Goal: Register for event/course

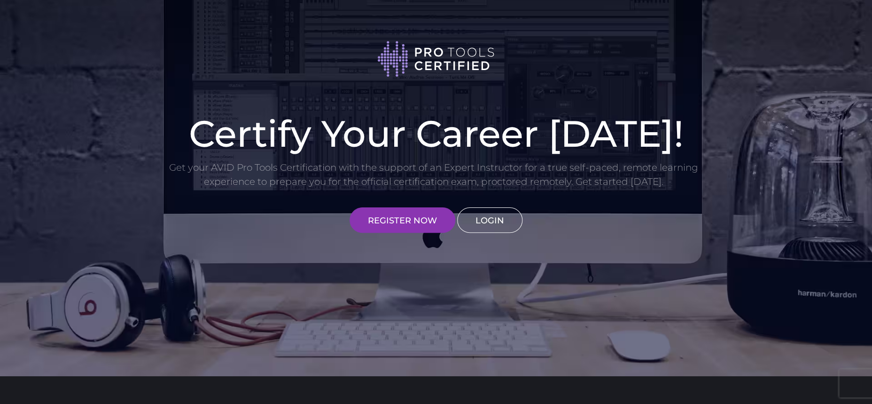
click at [487, 225] on link "LOGIN" at bounding box center [489, 219] width 65 height 25
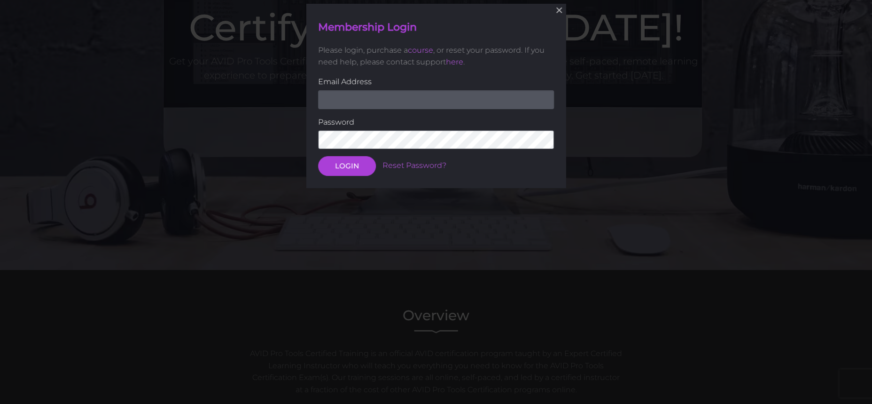
scroll to position [107, 0]
click at [387, 96] on input "email" at bounding box center [436, 98] width 236 height 19
type input "rachaelmariemq@gmail.com"
click at [358, 156] on button "LOGIN" at bounding box center [347, 166] width 58 height 20
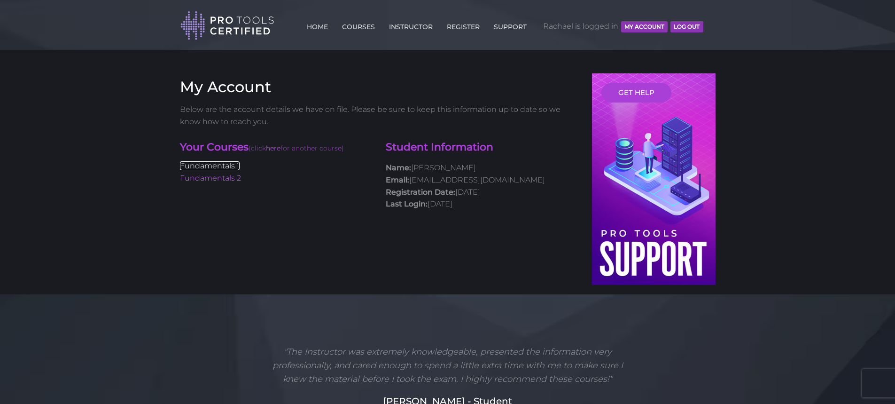
click at [230, 163] on link "Fundamentals 1" at bounding box center [210, 165] width 60 height 9
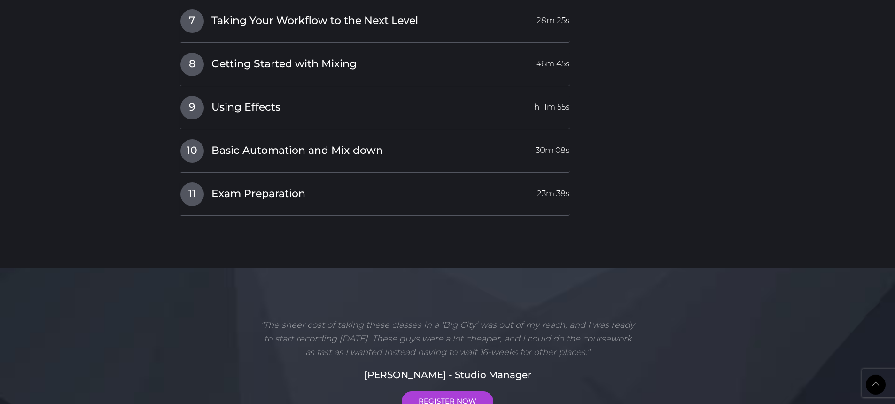
scroll to position [1706, 0]
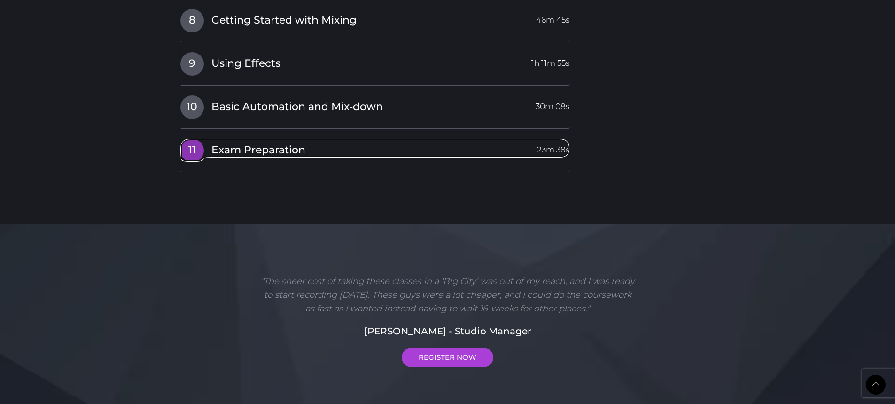
click at [343, 156] on link "11 Exam Preparation 23m 38s" at bounding box center [375, 148] width 390 height 20
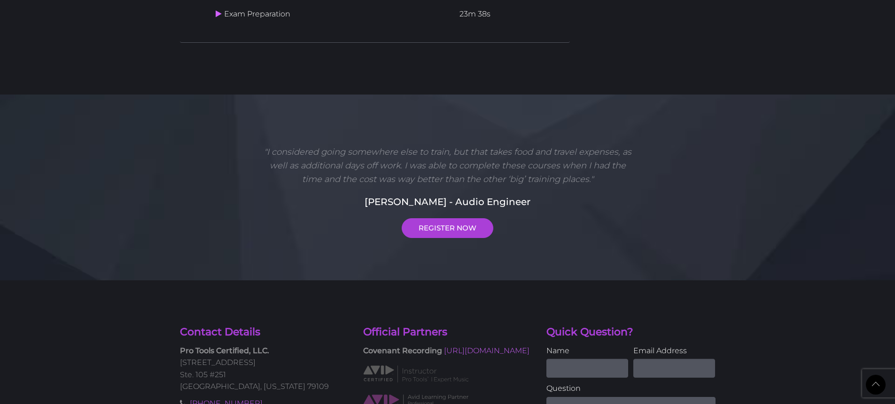
scroll to position [1669, 0]
click at [447, 239] on link "REGISTER NOW" at bounding box center [448, 229] width 92 height 20
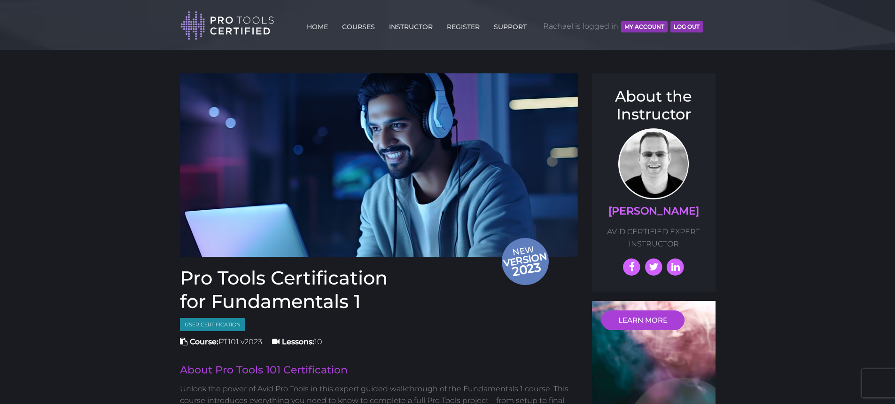
click at [648, 22] on button "MY ACCOUNT" at bounding box center [644, 26] width 47 height 11
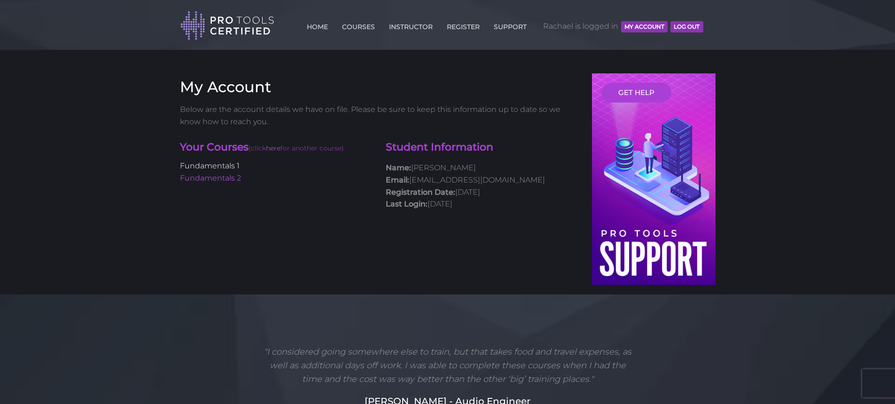
click at [216, 165] on link "Fundamentals 1" at bounding box center [210, 165] width 60 height 9
click at [335, 104] on p "Below are the account details we have on file. Please be sure to keep this info…" at bounding box center [379, 115] width 398 height 24
click at [347, 120] on p "Below are the account details we have on file. Please be sure to keep this info…" at bounding box center [379, 115] width 398 height 24
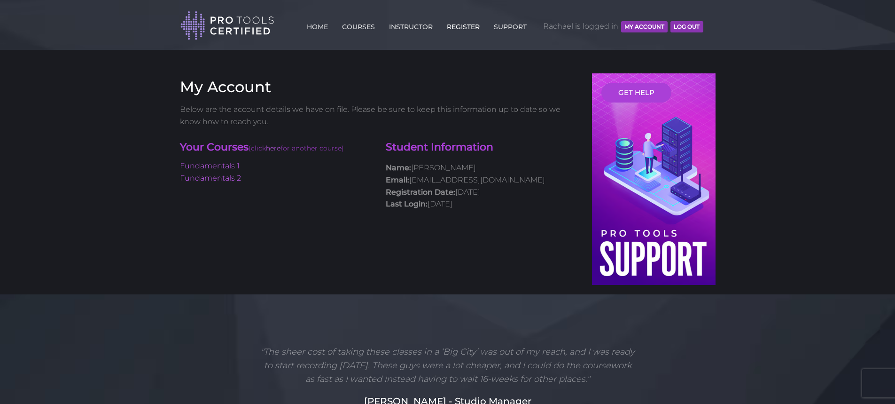
click at [454, 26] on link "REGISTER" at bounding box center [463, 24] width 38 height 15
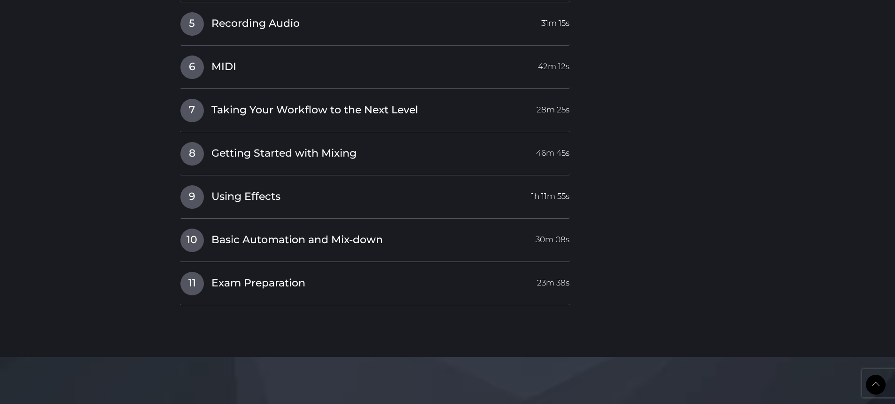
scroll to position [1586, 0]
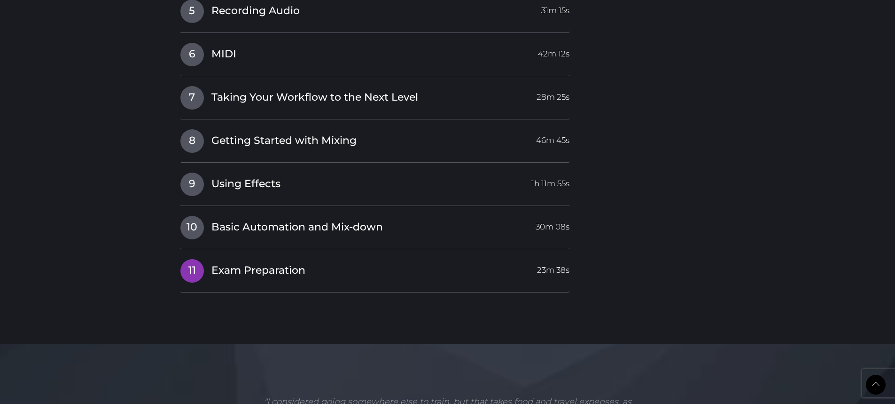
click at [250, 282] on h4 "11 Exam Preparation 23m 38s" at bounding box center [375, 270] width 390 height 24
click at [190, 275] on span "11" at bounding box center [191, 270] width 23 height 23
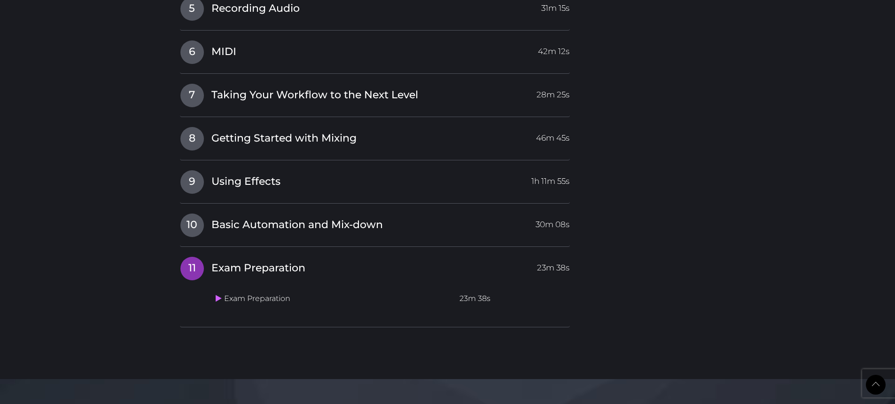
scroll to position [1384, 0]
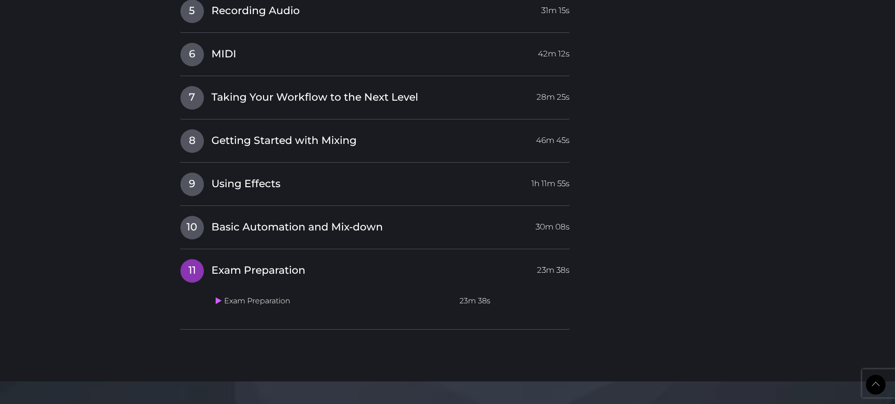
click at [260, 306] on td "Exam Preparation" at bounding box center [334, 301] width 244 height 18
click at [216, 304] on icon at bounding box center [219, 300] width 6 height 8
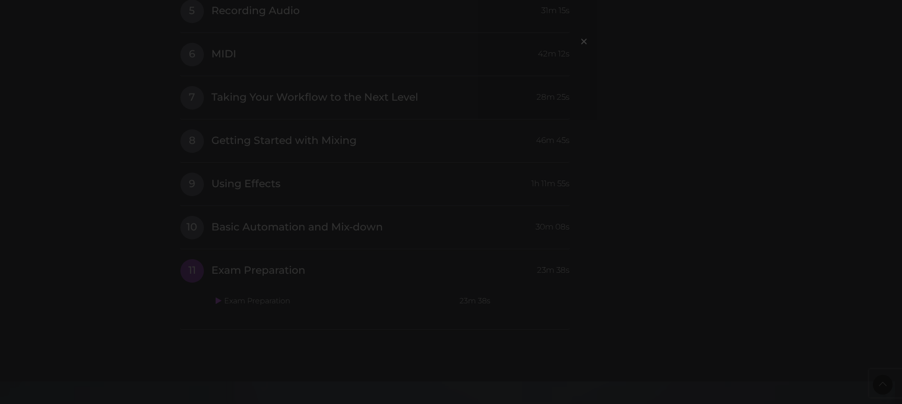
click at [695, 125] on div "×" at bounding box center [451, 202] width 902 height 404
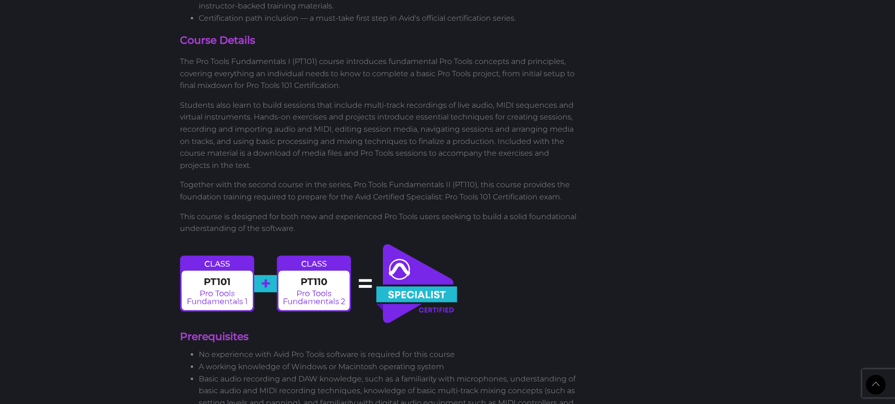
scroll to position [417, 0]
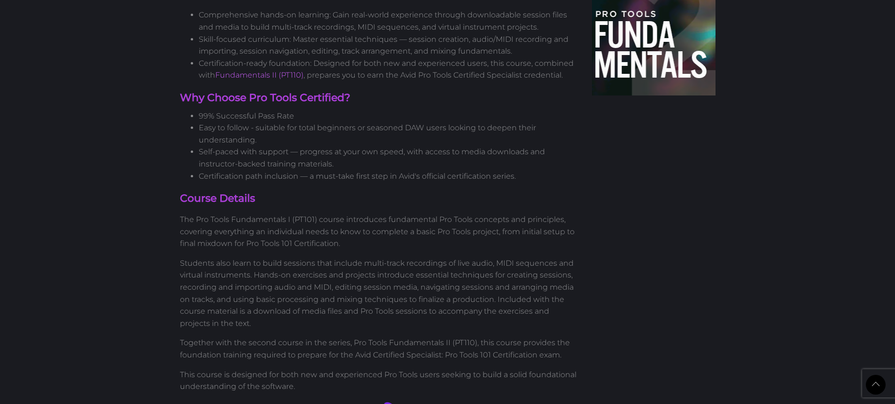
click at [223, 201] on h4 "Course Details" at bounding box center [379, 198] width 398 height 15
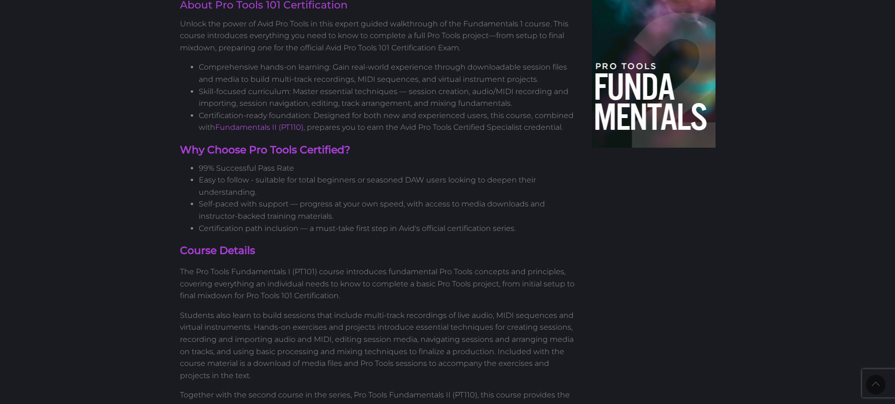
scroll to position [184, 0]
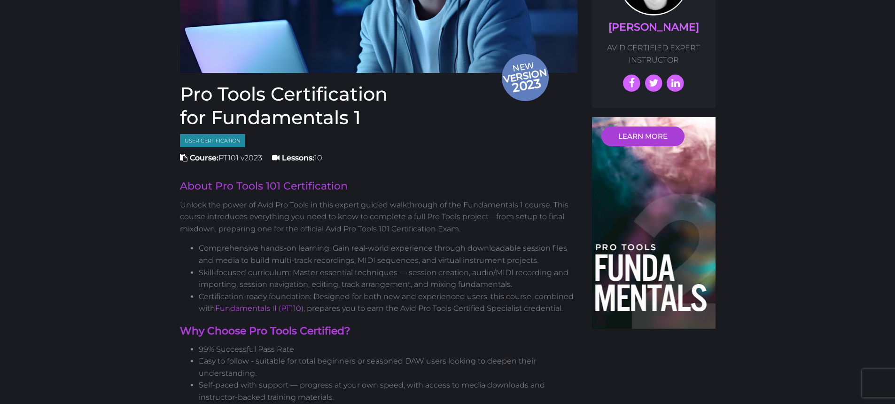
click at [228, 138] on span "User Certification" at bounding box center [212, 141] width 65 height 14
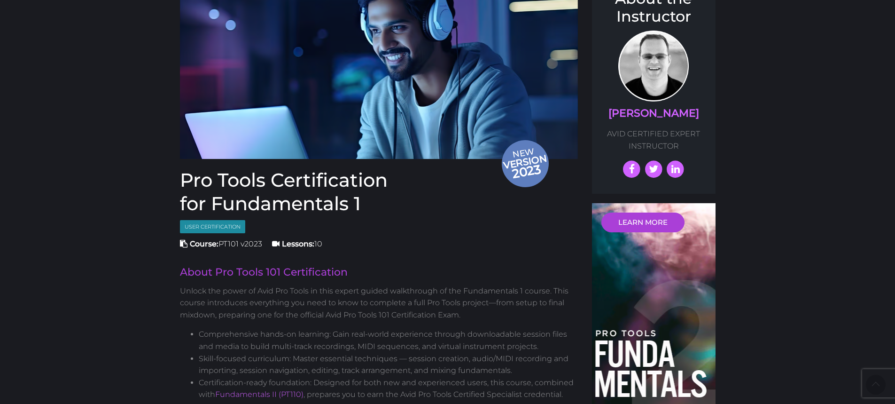
scroll to position [0, 0]
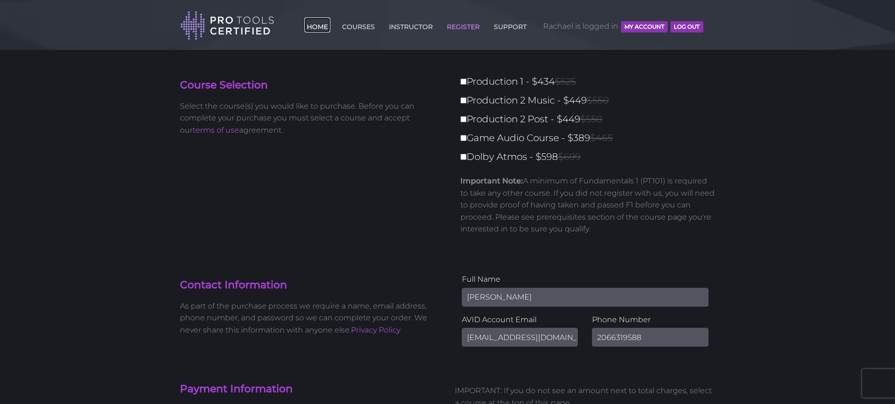
click at [306, 32] on link "HOME" at bounding box center [317, 24] width 26 height 15
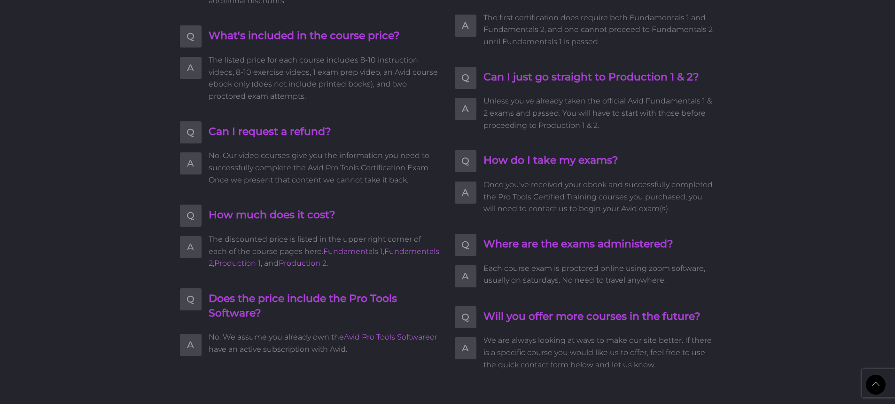
scroll to position [2007, 0]
